Goal: Information Seeking & Learning: Learn about a topic

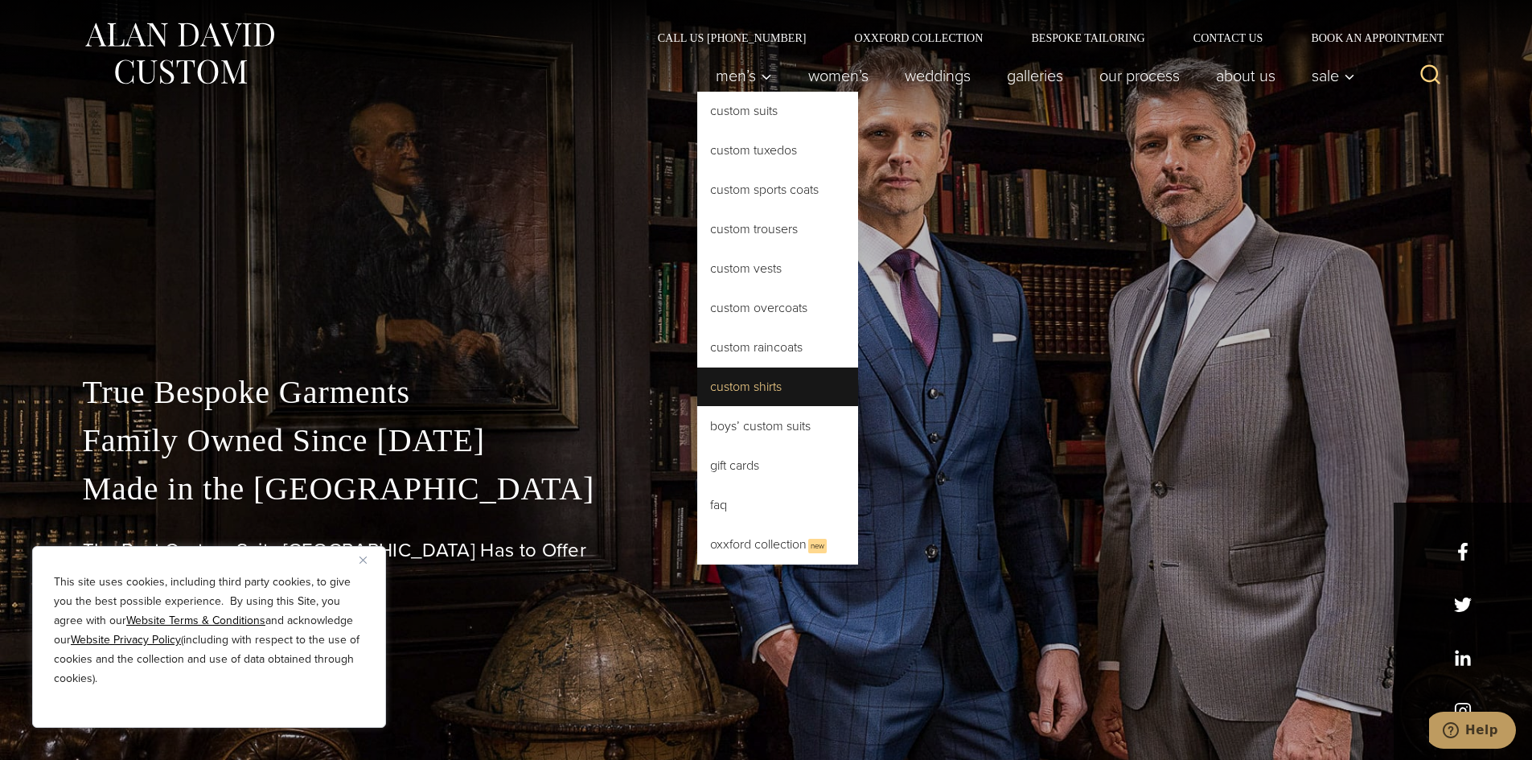
click at [769, 380] on link "Custom Shirts" at bounding box center [777, 387] width 161 height 39
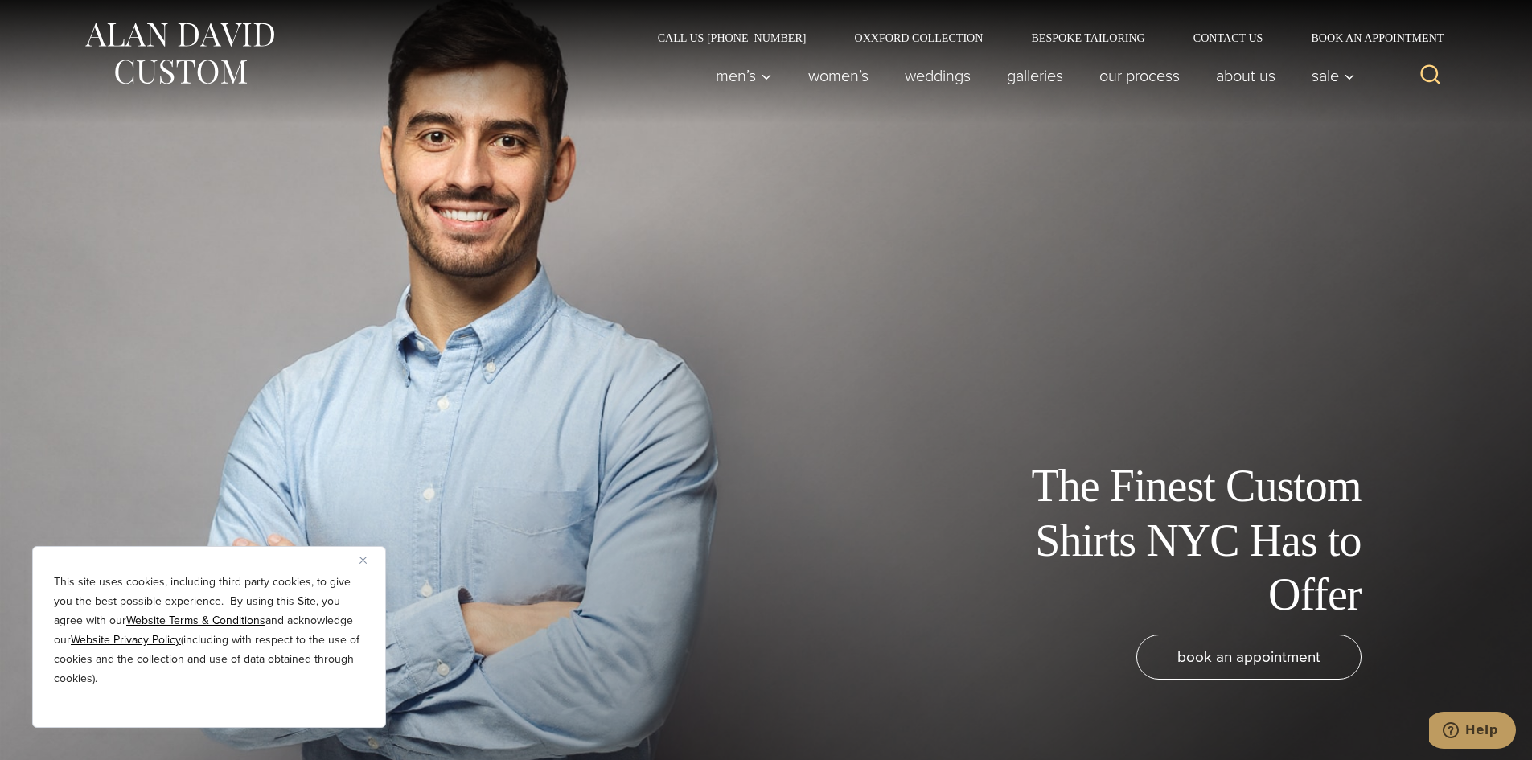
click at [362, 560] on img "Close" at bounding box center [363, 560] width 7 height 7
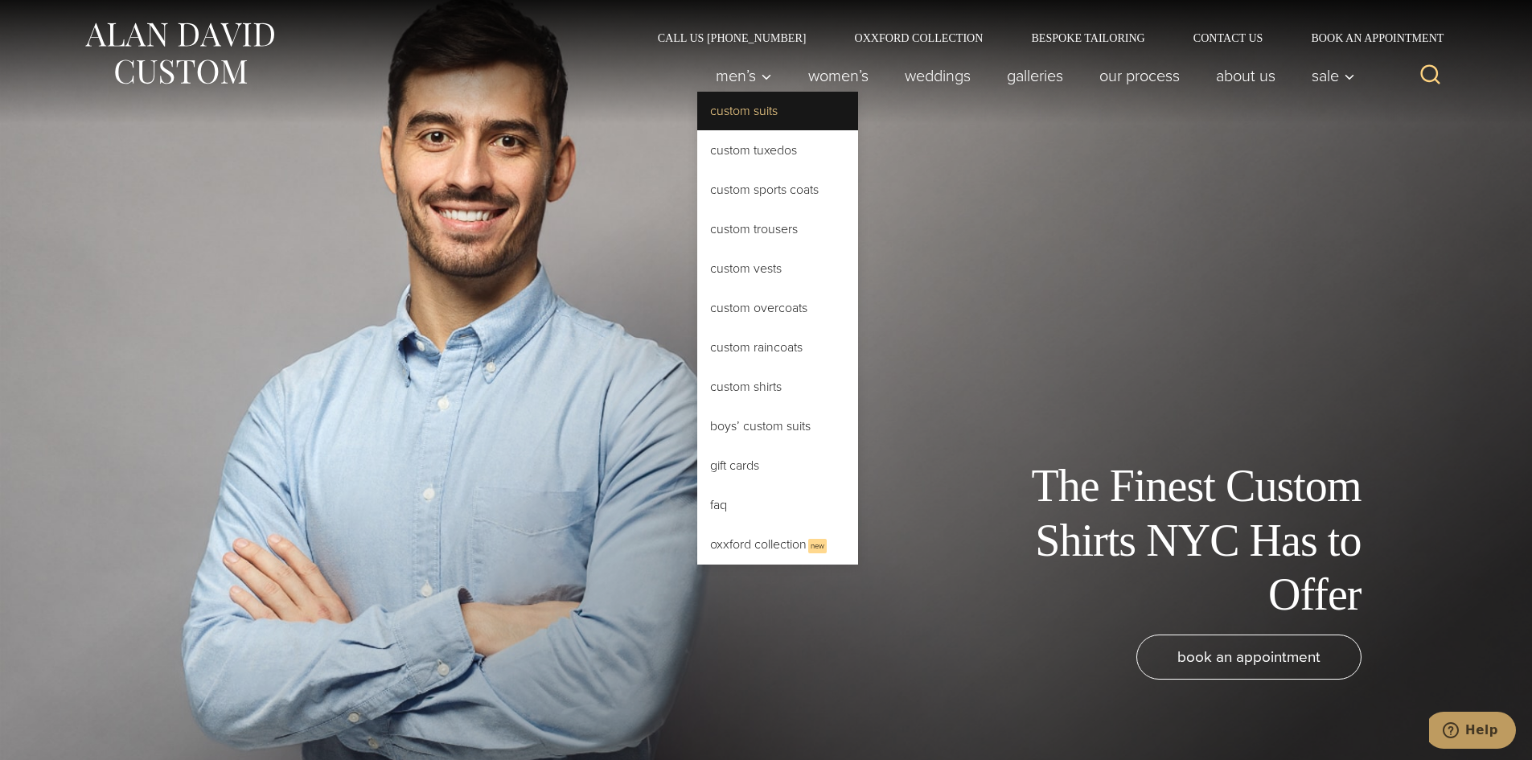
click at [728, 113] on link "Custom Suits" at bounding box center [777, 111] width 161 height 39
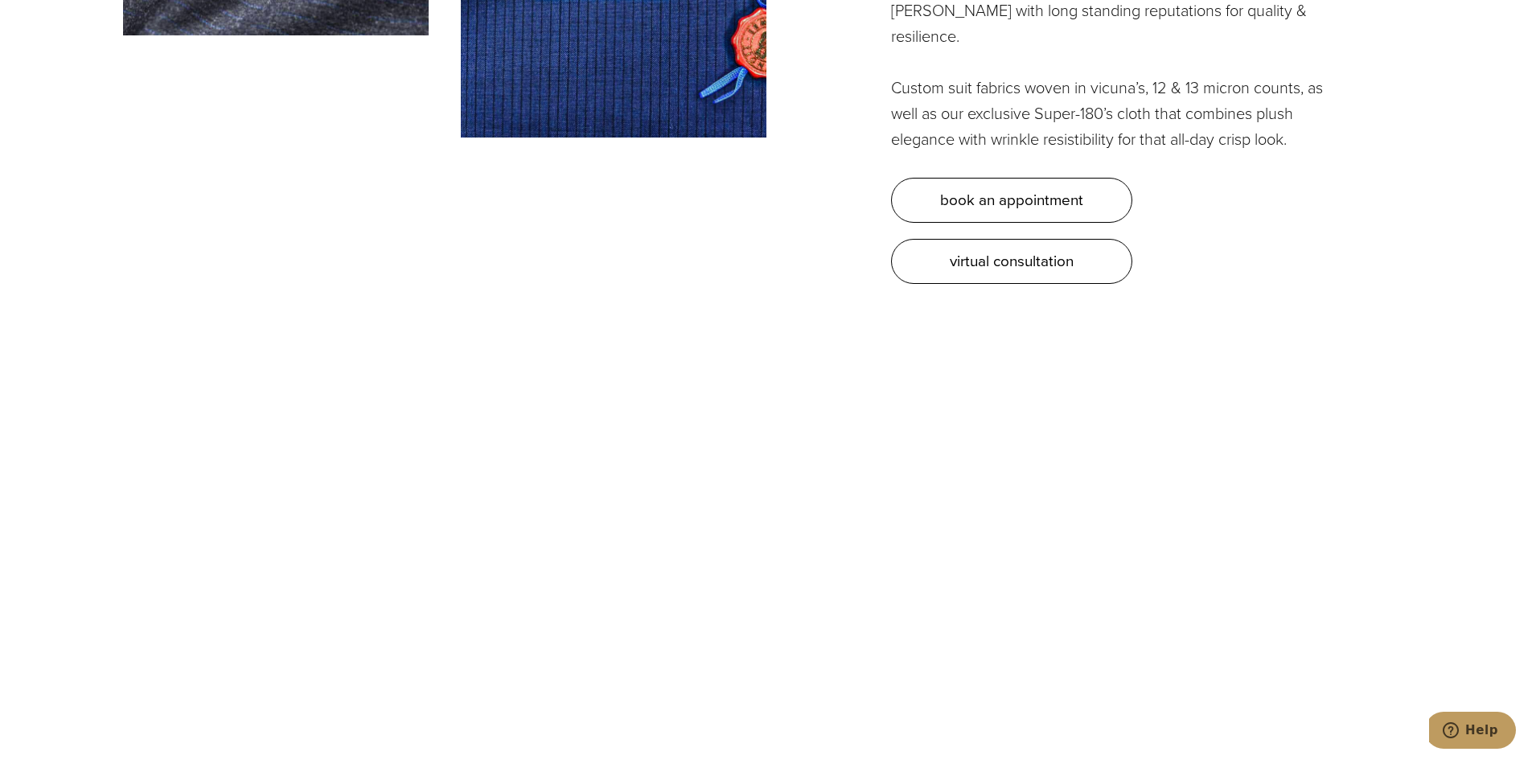
scroll to position [5631, 0]
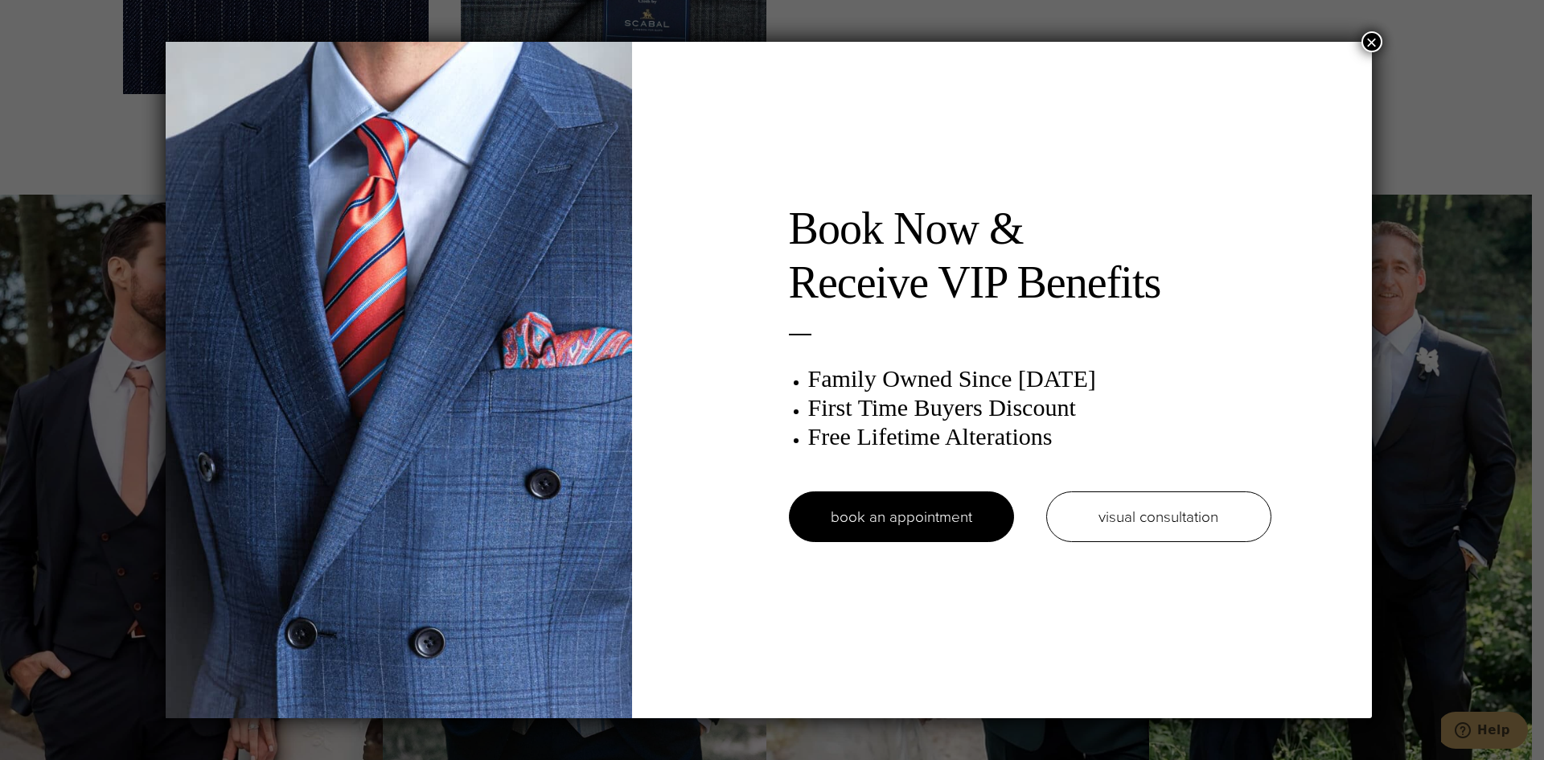
click at [1377, 43] on button "×" at bounding box center [1372, 41] width 21 height 21
